Goal: Task Accomplishment & Management: Manage account settings

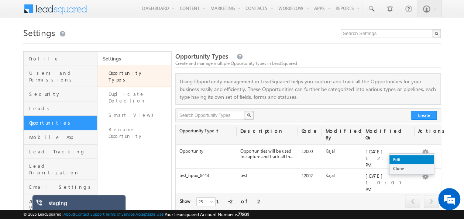
click at [405, 156] on link "Edit" at bounding box center [411, 159] width 44 height 9
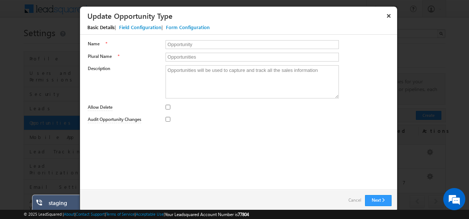
click at [142, 29] on div "Field Configuration" at bounding box center [140, 27] width 42 height 7
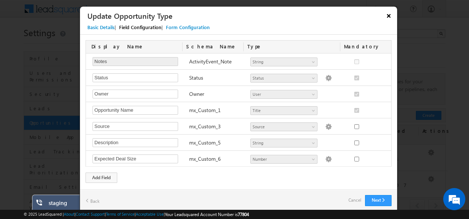
click at [387, 18] on button "×" at bounding box center [389, 15] width 12 height 13
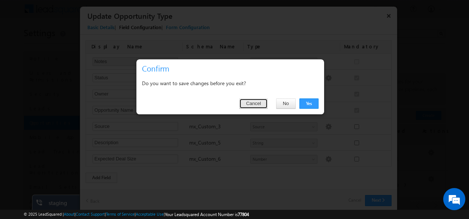
click at [263, 104] on button "Cancel" at bounding box center [253, 103] width 28 height 10
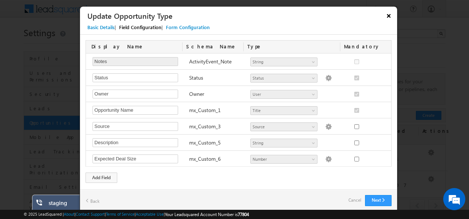
click at [387, 15] on button "×" at bounding box center [389, 15] width 12 height 13
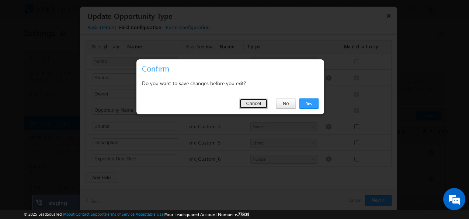
click at [261, 100] on button "Cancel" at bounding box center [253, 103] width 28 height 10
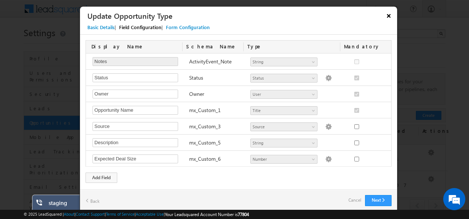
click at [392, 17] on button "×" at bounding box center [389, 15] width 12 height 13
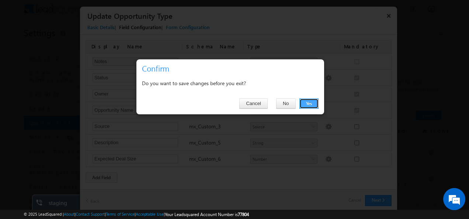
click at [305, 103] on button "Yes" at bounding box center [308, 103] width 19 height 10
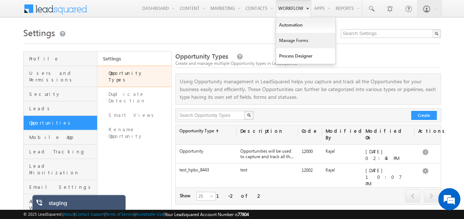
click at [291, 36] on link "Manage Forms" at bounding box center [305, 40] width 59 height 15
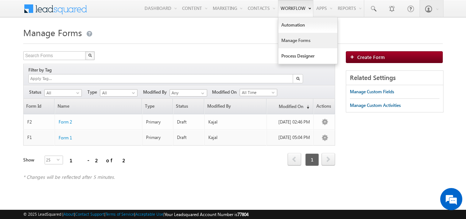
click at [301, 41] on link "Manage Forms" at bounding box center [307, 40] width 59 height 15
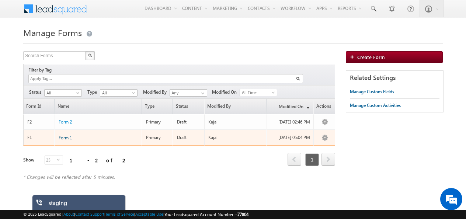
click at [72, 135] on span "Form 1" at bounding box center [65, 138] width 13 height 6
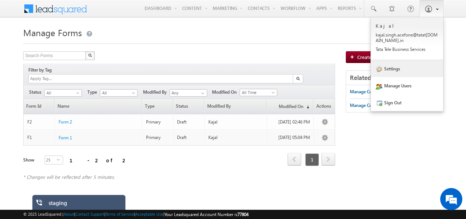
click at [394, 69] on link "Settings" at bounding box center [407, 68] width 72 height 17
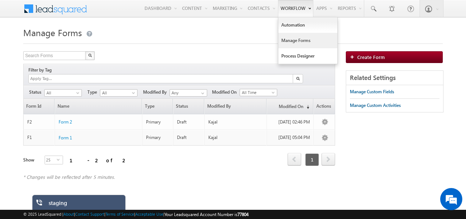
click at [298, 41] on link "Manage Forms" at bounding box center [307, 40] width 59 height 15
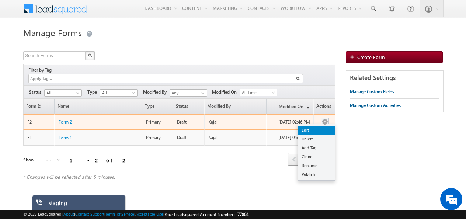
click at [321, 126] on link "Edit" at bounding box center [316, 130] width 37 height 9
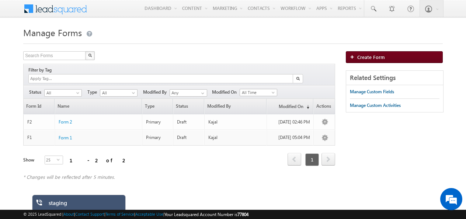
click at [366, 59] on span "Create Form" at bounding box center [371, 57] width 28 height 6
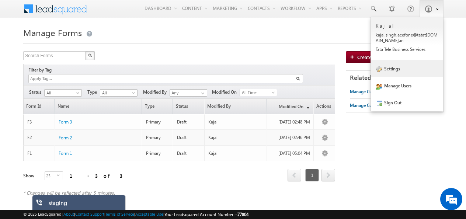
click at [393, 67] on link "Settings" at bounding box center [407, 68] width 72 height 17
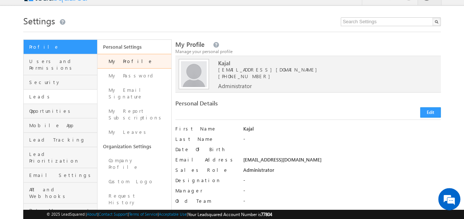
scroll to position [13, 0]
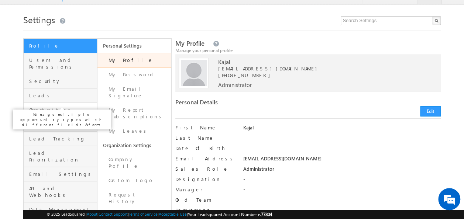
click at [42, 107] on span "Opportunities" at bounding box center [62, 110] width 66 height 7
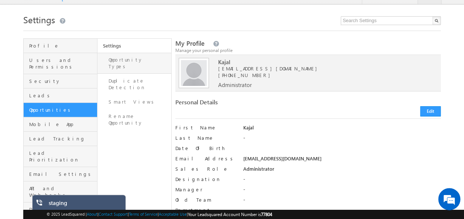
click at [133, 62] on link "Opportunity Types" at bounding box center [134, 63] width 74 height 21
click at [137, 59] on link "Opportunity Types" at bounding box center [134, 63] width 74 height 21
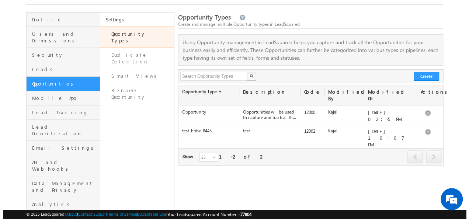
scroll to position [41, 0]
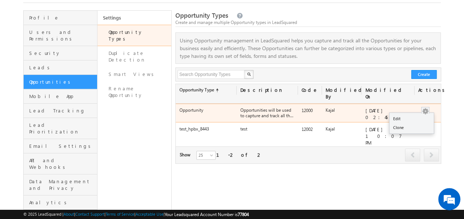
click at [423, 108] on button "button" at bounding box center [424, 111] width 7 height 7
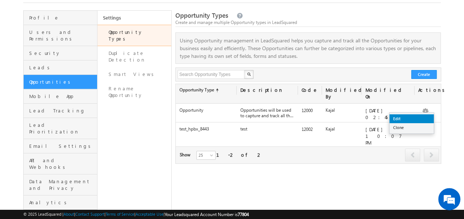
click at [423, 116] on link "Edit" at bounding box center [411, 118] width 44 height 9
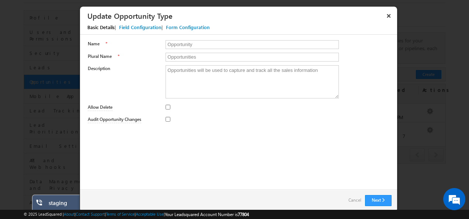
click at [136, 24] on div "Field Configuration" at bounding box center [140, 27] width 42 height 7
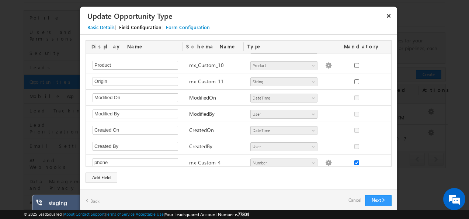
scroll to position [0, 0]
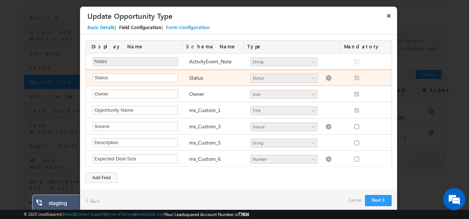
click at [325, 80] on img at bounding box center [328, 78] width 7 height 7
select select "Open"
select select "Prospecting"
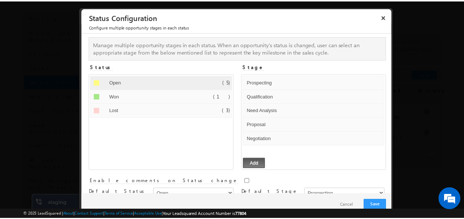
scroll to position [14, 0]
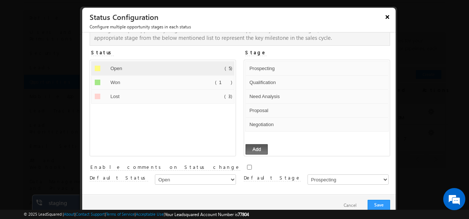
click at [389, 15] on button "×" at bounding box center [388, 16] width 12 height 13
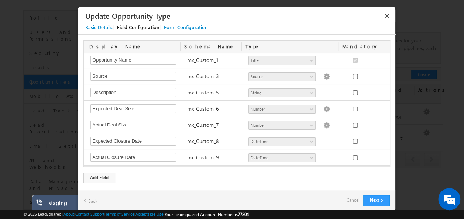
scroll to position [51, 0]
click at [187, 28] on div "Form Configuration" at bounding box center [186, 27] width 44 height 7
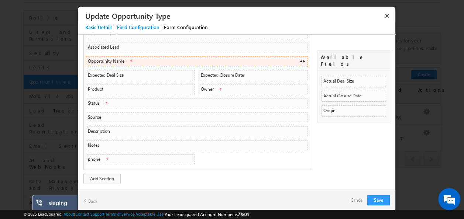
scroll to position [0, 0]
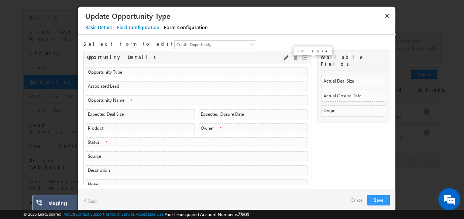
click at [302, 58] on img at bounding box center [304, 57] width 4 height 4
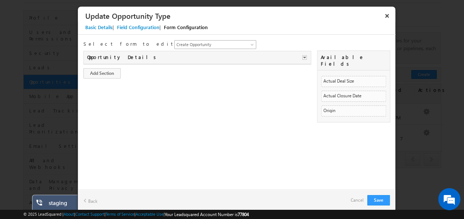
click at [175, 45] on span "Create Opportunity" at bounding box center [210, 44] width 73 height 7
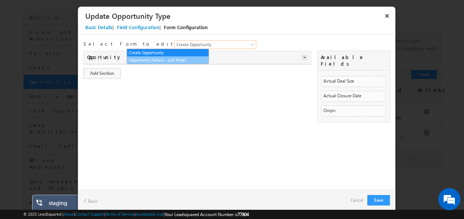
click at [172, 59] on link "Opportunity Details - Left Panel" at bounding box center [168, 60] width 82 height 7
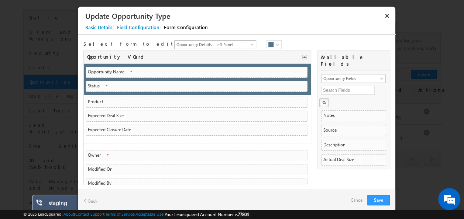
click at [174, 46] on span "Opportunity Details - Left Panel" at bounding box center [210, 44] width 73 height 7
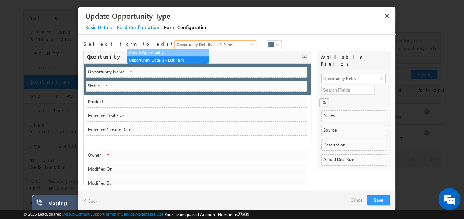
click at [148, 53] on link "Create Opportunity" at bounding box center [168, 52] width 82 height 7
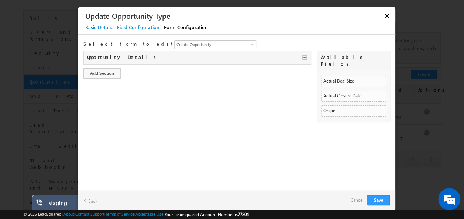
click at [384, 15] on button "×" at bounding box center [387, 15] width 12 height 13
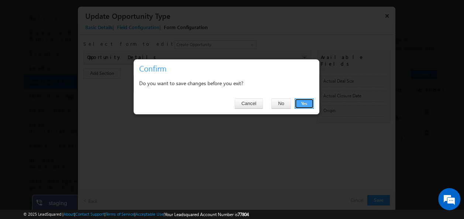
click at [303, 102] on button "Yes" at bounding box center [303, 103] width 19 height 10
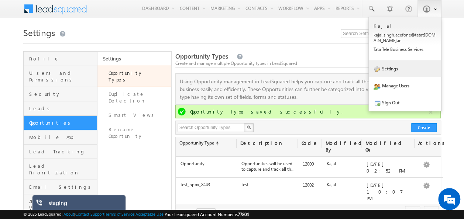
click at [391, 70] on link "Settings" at bounding box center [404, 68] width 72 height 17
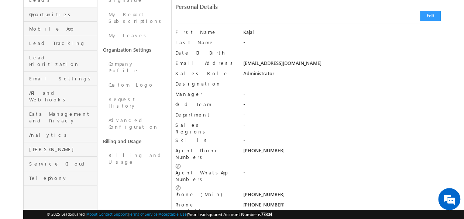
scroll to position [99, 0]
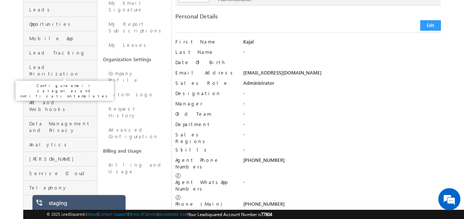
click at [53, 85] on span "Email Settings" at bounding box center [62, 88] width 66 height 7
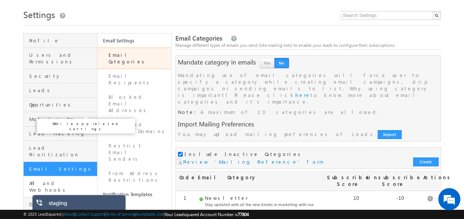
scroll to position [84, 0]
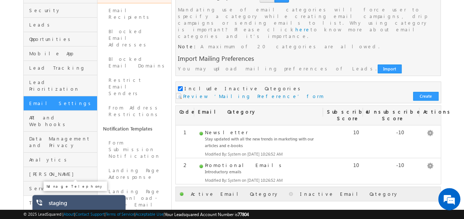
click at [45, 200] on span "Telephony" at bounding box center [62, 203] width 66 height 7
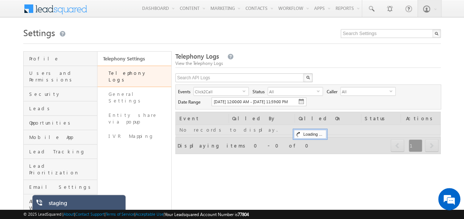
click at [210, 33] on h1 "Settings" at bounding box center [231, 32] width 417 height 14
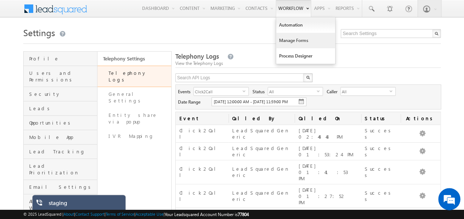
click at [292, 42] on link "Manage Forms" at bounding box center [305, 40] width 59 height 15
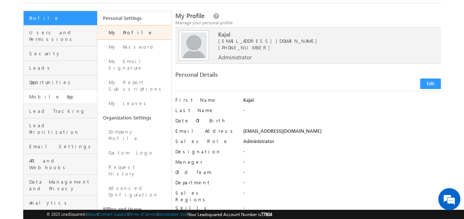
scroll to position [39, 0]
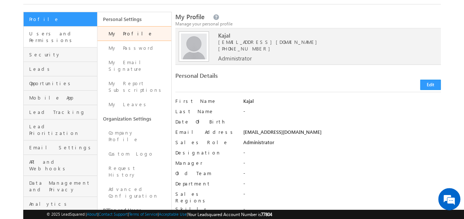
click at [73, 40] on link "Users and Permissions" at bounding box center [60, 37] width 73 height 21
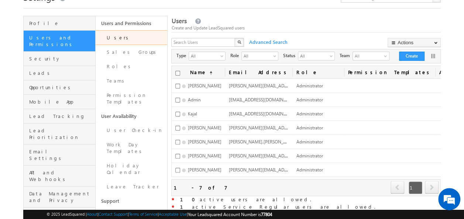
scroll to position [109, 0]
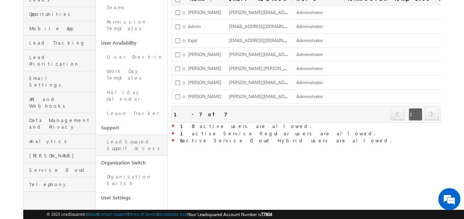
click at [118, 135] on link "LeadSquared Support Access" at bounding box center [132, 145] width 72 height 21
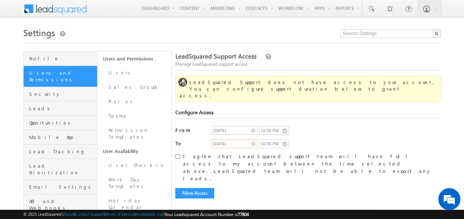
click at [252, 139] on input "[DATE]" at bounding box center [234, 143] width 46 height 9
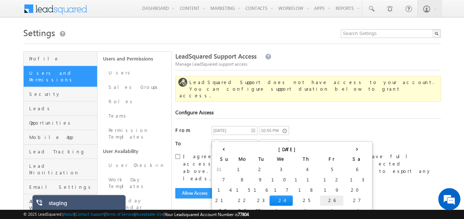
click at [320, 198] on td "26" at bounding box center [331, 200] width 23 height 10
type input "[DATE]"
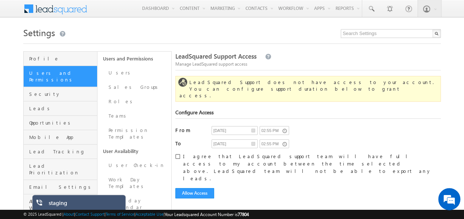
click at [176, 154] on input "I agree that LeadSquared support team will have full access to my account betwe…" at bounding box center [177, 156] width 5 height 5
checkbox input "true"
click at [193, 188] on button "Allow Access" at bounding box center [194, 193] width 39 height 10
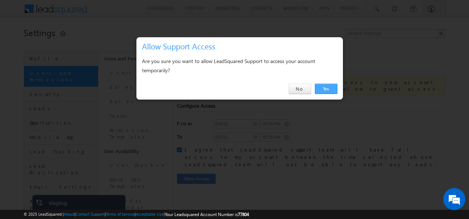
click at [332, 91] on link "Yes" at bounding box center [326, 89] width 22 height 10
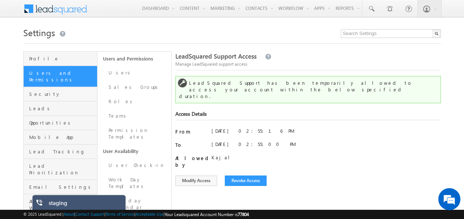
click at [66, 30] on h1 "Settings" at bounding box center [231, 32] width 417 height 14
click at [281, 25] on h1 "Settings" at bounding box center [231, 32] width 417 height 14
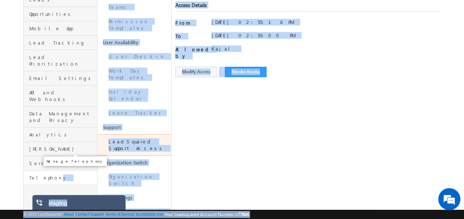
drag, startPoint x: 47, startPoint y: 152, endPoint x: 41, endPoint y: 151, distance: 5.9
click at [41, 174] on span "Telephony" at bounding box center [62, 177] width 66 height 7
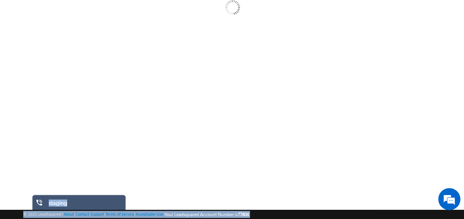
click at [41, 151] on div at bounding box center [231, 117] width 417 height 295
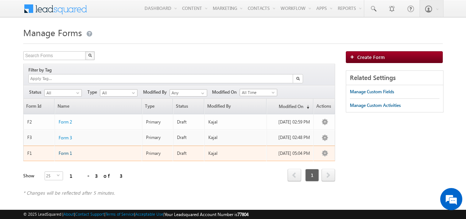
click at [68, 150] on span "Form 1" at bounding box center [65, 153] width 13 height 6
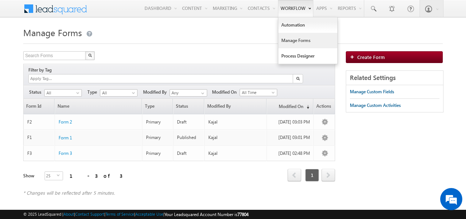
click at [296, 44] on link "Manage Forms" at bounding box center [307, 40] width 59 height 15
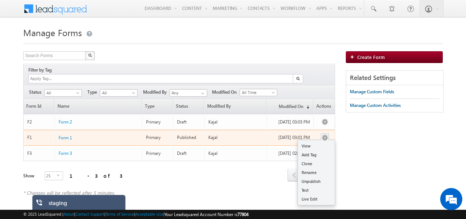
click at [327, 134] on button "button" at bounding box center [324, 137] width 7 height 7
click at [307, 195] on link "Live Edit" at bounding box center [316, 199] width 37 height 9
click at [314, 195] on link "Live Edit" at bounding box center [316, 199] width 37 height 9
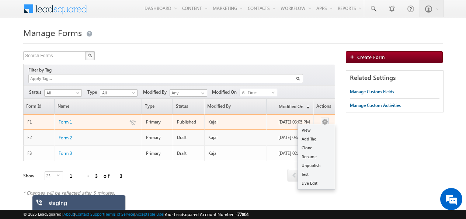
click at [326, 118] on button "button" at bounding box center [324, 121] width 7 height 7
click at [311, 179] on link "Live Edit" at bounding box center [316, 183] width 37 height 9
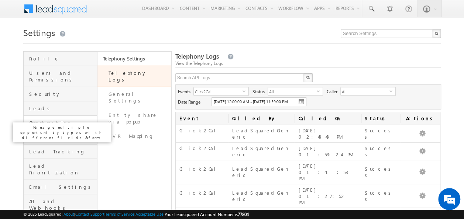
drag, startPoint x: 0, startPoint y: 0, endPoint x: 30, endPoint y: 116, distance: 119.6
click at [30, 120] on span "Opportunities" at bounding box center [62, 123] width 66 height 7
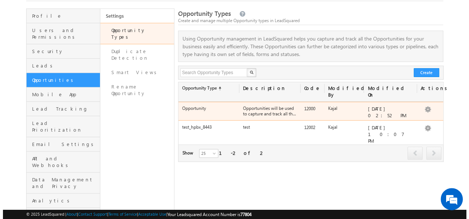
scroll to position [44, 0]
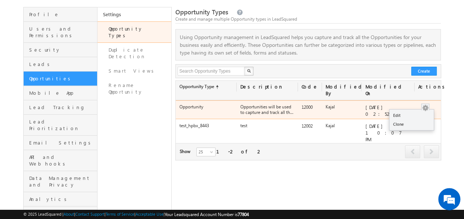
click at [424, 108] on button "button" at bounding box center [424, 107] width 7 height 7
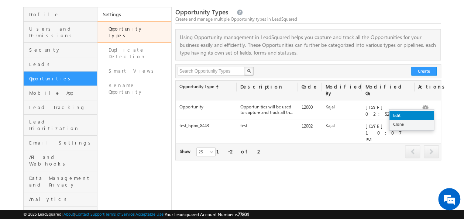
click at [408, 116] on link "Edit" at bounding box center [411, 115] width 44 height 9
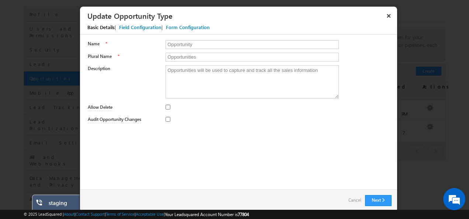
click at [145, 24] on div "Field Configuration" at bounding box center [140, 27] width 42 height 7
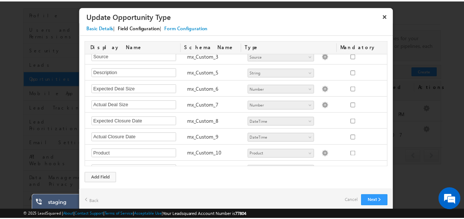
scroll to position [159, 0]
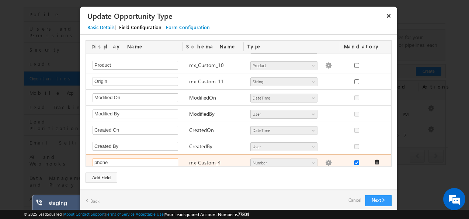
click at [105, 162] on input "phone" at bounding box center [136, 162] width 86 height 9
paste input "Phone Number"
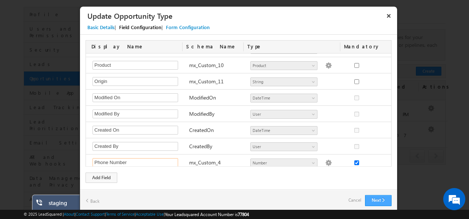
type input "Phone Number"
click at [381, 199] on button "Next" at bounding box center [378, 200] width 27 height 11
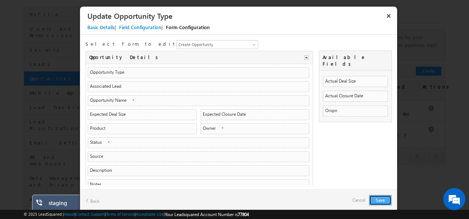
click at [384, 200] on button "Save" at bounding box center [380, 200] width 22 height 10
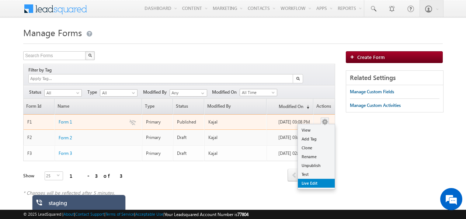
click at [311, 179] on link "Live Edit" at bounding box center [316, 183] width 37 height 9
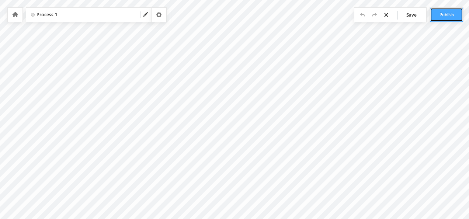
click at [450, 12] on button "Publish" at bounding box center [446, 15] width 33 height 14
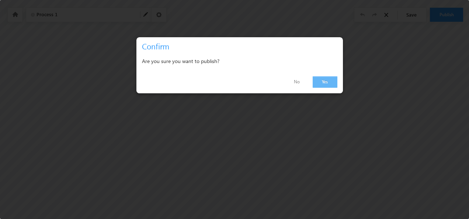
click at [315, 84] on link "Yes" at bounding box center [325, 81] width 25 height 11
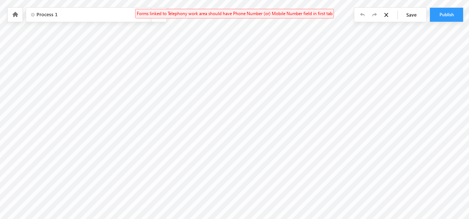
click at [214, 11] on div "Forms linked to Telephony work area should have Phone Number (or) Mobile Number…" at bounding box center [234, 14] width 199 height 10
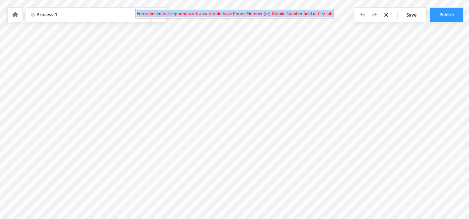
click at [214, 11] on div "Forms linked to Telephony work area should have Phone Number (or) Mobile Number…" at bounding box center [234, 14] width 199 height 10
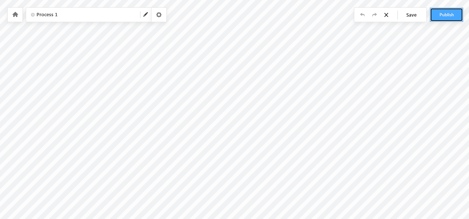
click at [439, 18] on button "Publish" at bounding box center [446, 15] width 33 height 14
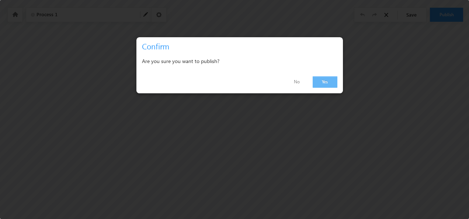
click at [325, 80] on link "Yes" at bounding box center [325, 81] width 25 height 11
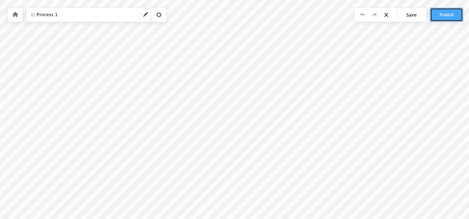
click at [441, 19] on button "Publish" at bounding box center [446, 15] width 33 height 14
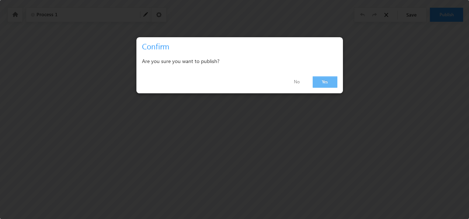
click at [326, 82] on link "Yes" at bounding box center [325, 81] width 25 height 11
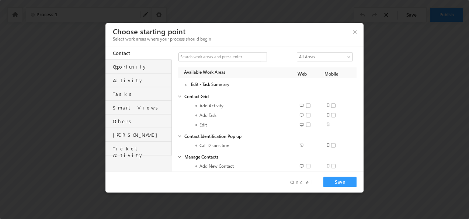
scroll to position [210, 0]
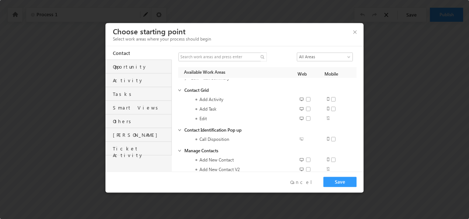
click at [122, 67] on div "Opportunity" at bounding box center [142, 65] width 59 height 10
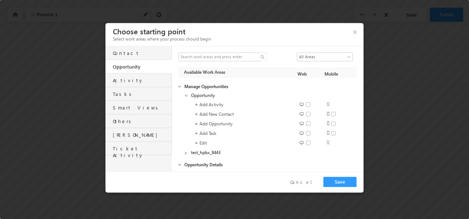
scroll to position [17, 0]
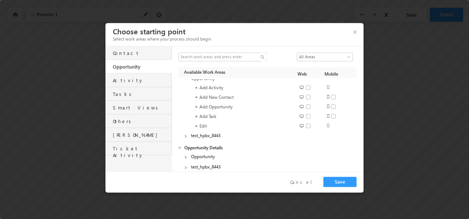
click at [186, 160] on span at bounding box center [186, 157] width 5 height 7
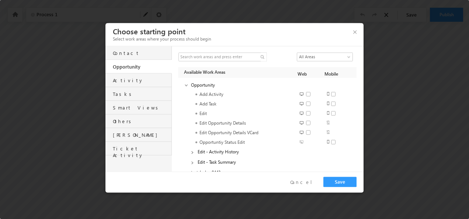
scroll to position [94, 0]
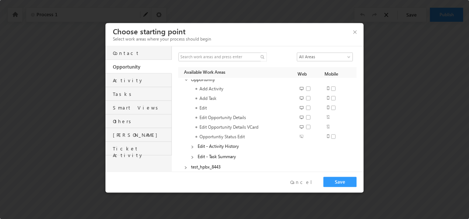
click at [122, 54] on div "Contact" at bounding box center [142, 51] width 59 height 10
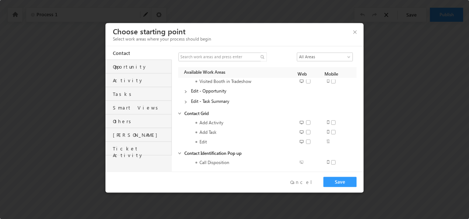
scroll to position [187, 0]
click at [184, 94] on span at bounding box center [186, 91] width 5 height 7
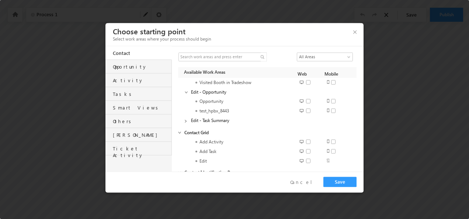
scroll to position [246, 0]
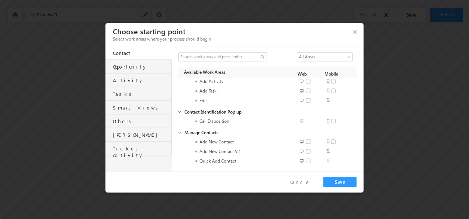
click at [121, 125] on div "Others" at bounding box center [142, 119] width 59 height 10
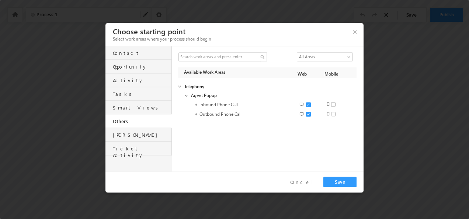
click at [118, 139] on div "[PERSON_NAME]" at bounding box center [138, 135] width 66 height 14
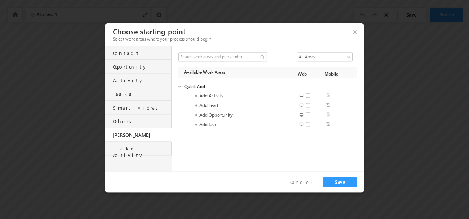
click at [122, 150] on div "Ticket Activity" at bounding box center [142, 150] width 59 height 17
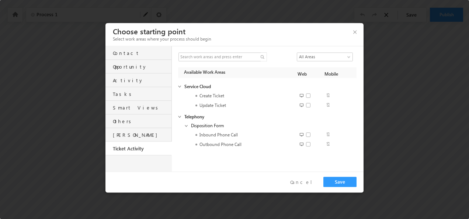
click at [125, 105] on div "Smart Views" at bounding box center [142, 106] width 59 height 10
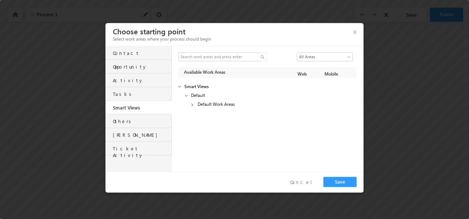
click at [120, 96] on div "Tasks" at bounding box center [142, 92] width 59 height 10
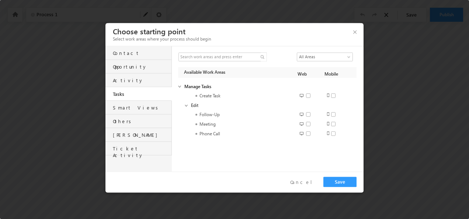
click at [125, 80] on div "Activity" at bounding box center [142, 78] width 59 height 10
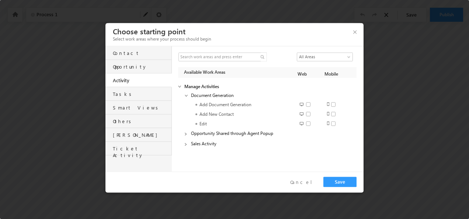
click at [125, 92] on div "Tasks" at bounding box center [142, 92] width 59 height 10
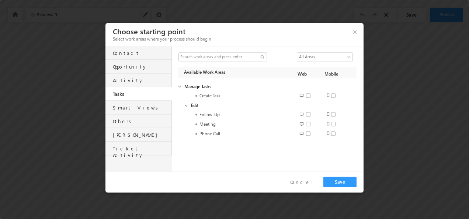
click at [128, 79] on div "Activity" at bounding box center [142, 78] width 59 height 10
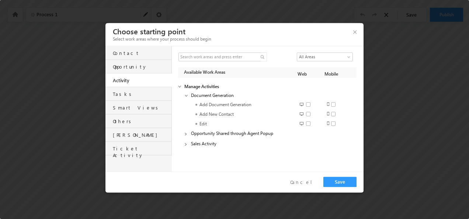
click at [129, 63] on div "Opportunity" at bounding box center [142, 65] width 59 height 10
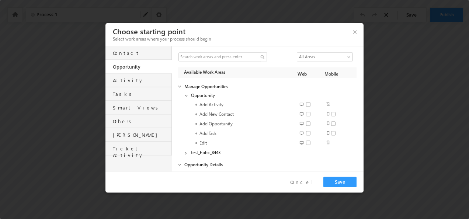
click at [125, 50] on div "Contact" at bounding box center [142, 51] width 59 height 10
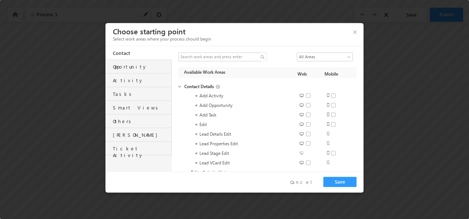
click at [63, 91] on div at bounding box center [234, 109] width 469 height 219
click at [353, 33] on button "button" at bounding box center [357, 31] width 9 height 13
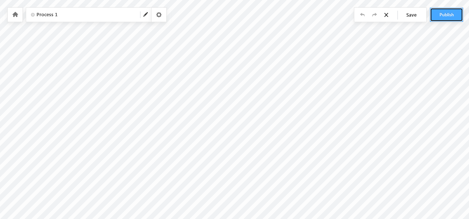
click at [441, 10] on button "Publish" at bounding box center [446, 15] width 33 height 14
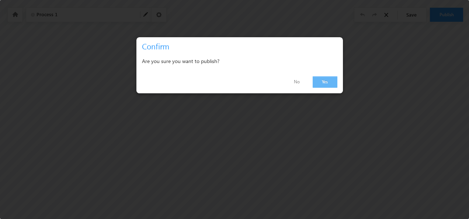
click at [331, 80] on link "Yes" at bounding box center [325, 81] width 25 height 11
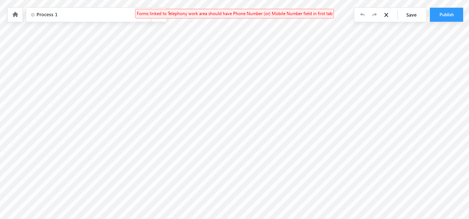
click at [188, 13] on div "Forms linked to Telephony work area should have Phone Number (or) Mobile Number…" at bounding box center [234, 14] width 199 height 10
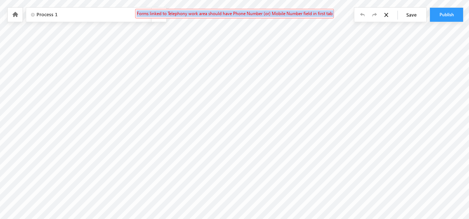
click at [188, 13] on div "Forms linked to Telephony work area should have Phone Number (or) Mobile Number…" at bounding box center [234, 14] width 199 height 10
copy div "Forms linked to Telephony work area should have Phone Number (or) Mobile Number…"
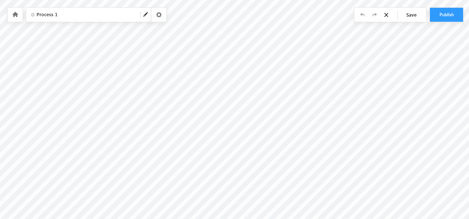
type input "Thank You"
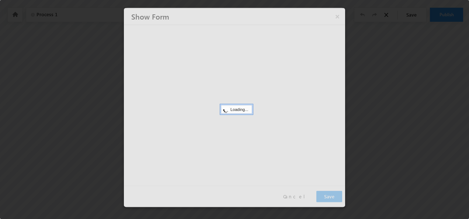
type input "Form 1"
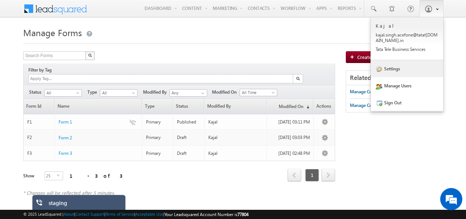
click at [394, 74] on link "Settings" at bounding box center [407, 68] width 72 height 17
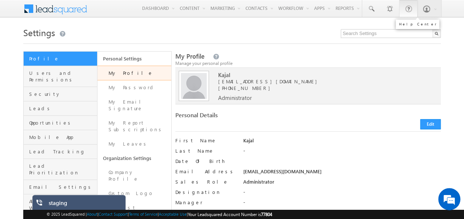
click at [407, 8] on span at bounding box center [407, 8] width 7 height 7
